Goal: Navigation & Orientation: Find specific page/section

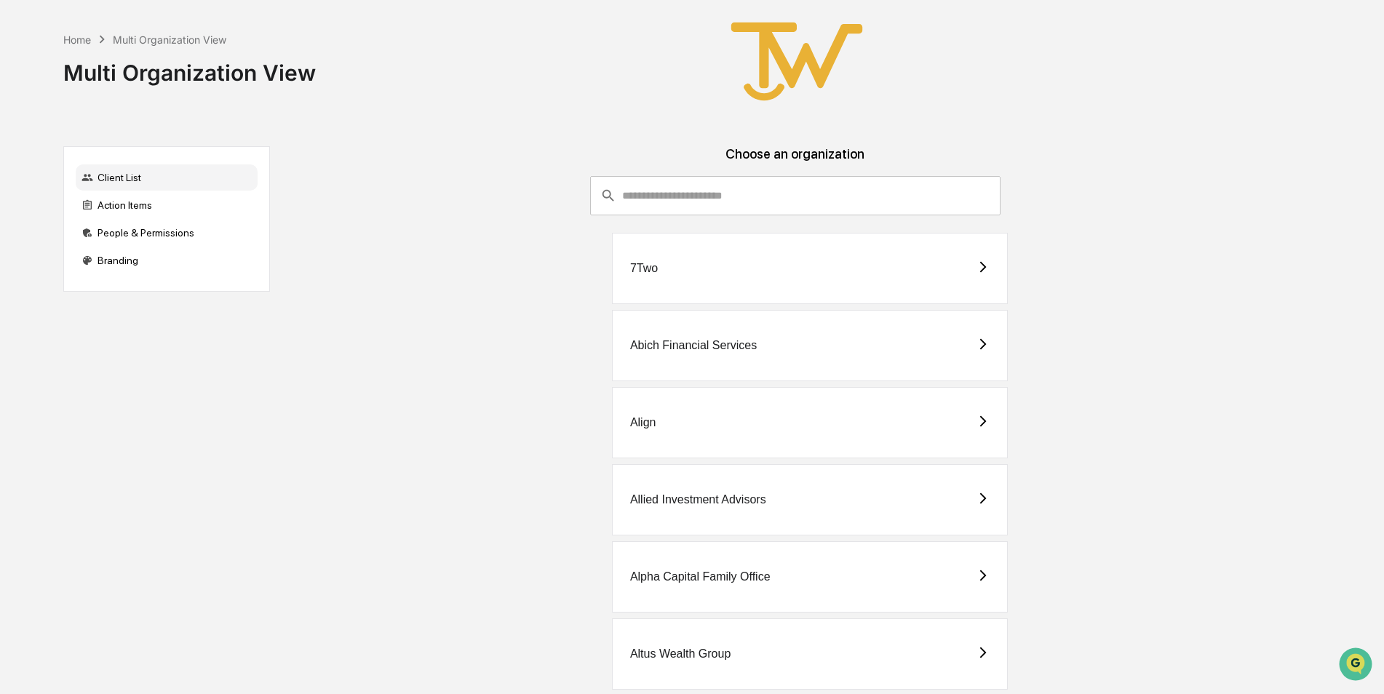
click at [1056, 73] on div "Home Multi Organization View Multi Organization View" at bounding box center [686, 61] width 1246 height 123
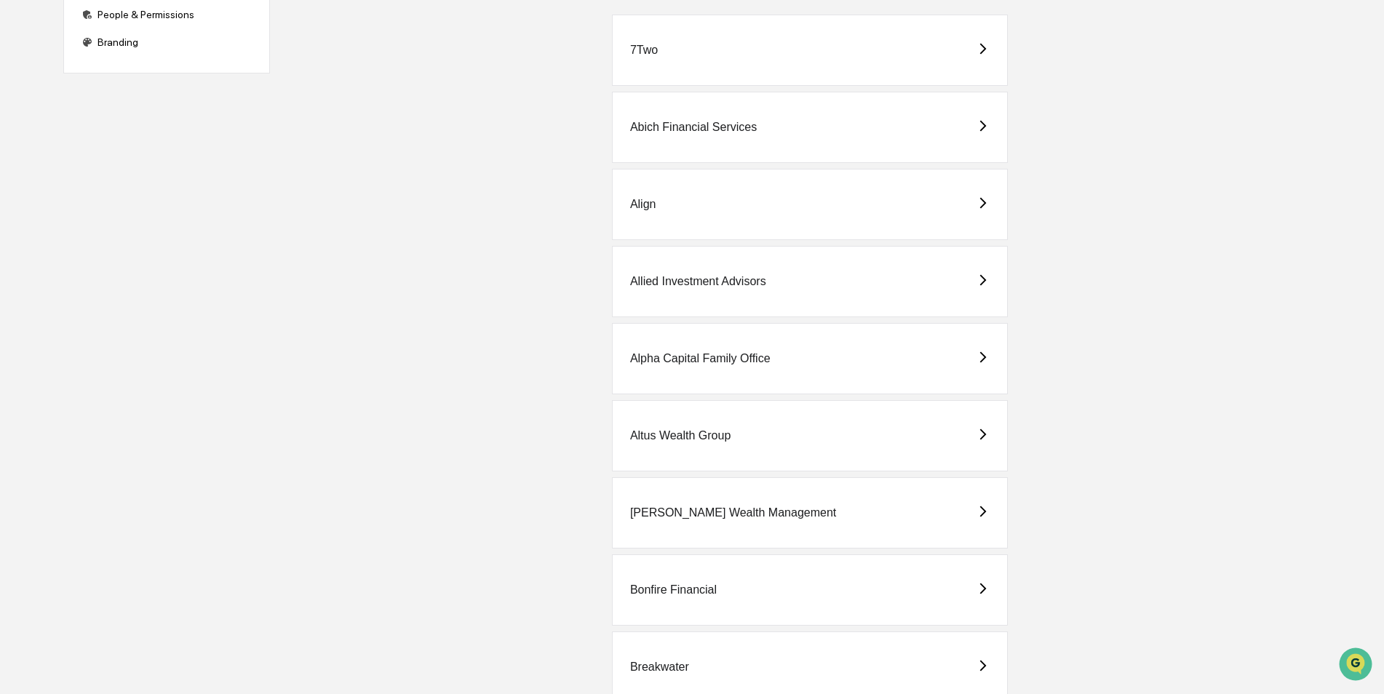
click at [657, 125] on div "Abich Financial Services" at bounding box center [693, 127] width 127 height 13
